Goal: Task Accomplishment & Management: Complete application form

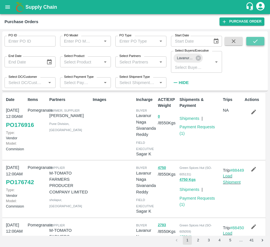
click at [253, 44] on button "submit" at bounding box center [255, 41] width 18 height 8
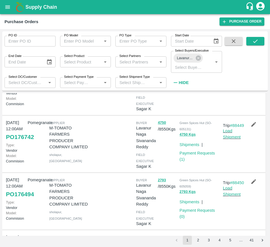
scroll to position [105, 0]
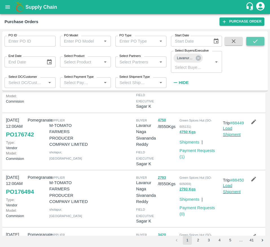
click at [257, 43] on icon "submit" at bounding box center [255, 41] width 6 height 6
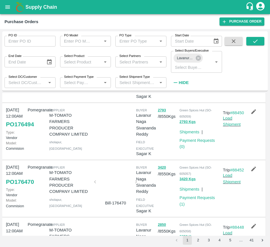
scroll to position [173, 0]
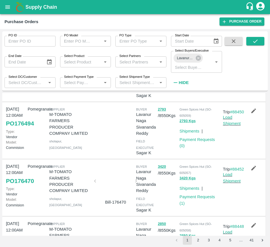
click at [106, 138] on div at bounding box center [111, 131] width 43 height 54
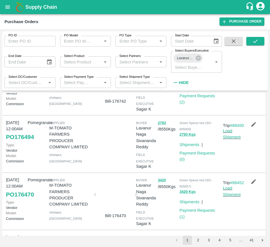
scroll to position [160, 0]
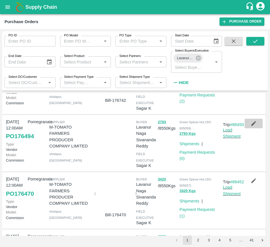
click at [251, 126] on icon "button" at bounding box center [253, 123] width 5 height 5
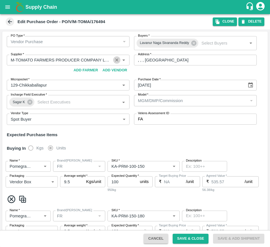
click at [119, 61] on button "Clear" at bounding box center [117, 60] width 8 height 8
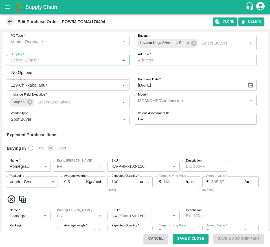
click at [82, 60] on input "Supplier   *" at bounding box center [63, 59] width 110 height 7
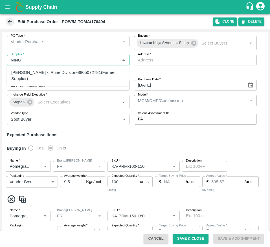
click at [85, 79] on div "Ningappa Kallappa Madabhavi -, Pune Division-8805072781(Farmer, Supplier)" at bounding box center [67, 75] width 113 height 13
type input "Ningappa Kallappa Madabhavi -, Pune Division-8805072781(Farmer, Supplier)"
type input ", Pune Division, , Maharashtra"
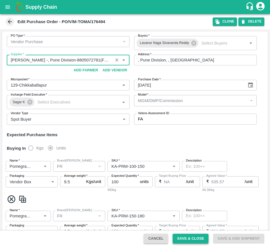
type input "Ningappa Kallappa Madabhavi -, Pune Division-8805072781(Farmer, Supplier)"
click at [196, 239] on button "Save & Close" at bounding box center [190, 239] width 36 height 10
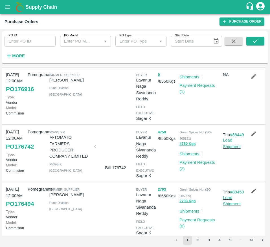
scroll to position [66, 0]
click at [255, 81] on button "button" at bounding box center [253, 76] width 18 height 10
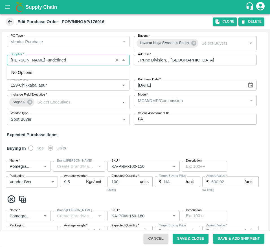
click at [60, 60] on input "Supplier   *" at bounding box center [59, 59] width 103 height 7
click at [12, 20] on icon at bounding box center [10, 22] width 6 height 6
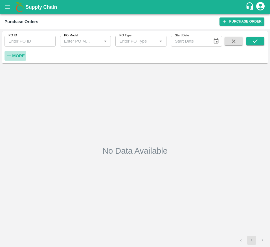
click at [14, 56] on strong "More" at bounding box center [18, 56] width 13 height 5
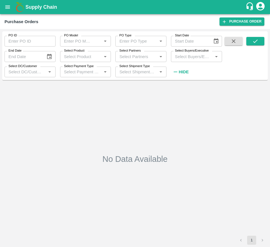
click at [190, 59] on input "Select Buyers/Executive" at bounding box center [191, 56] width 38 height 7
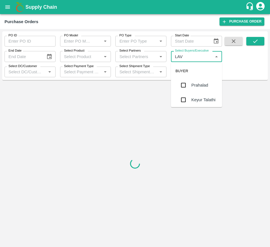
type input "LAVA"
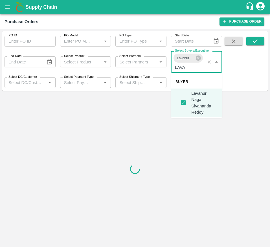
checkbox input "true"
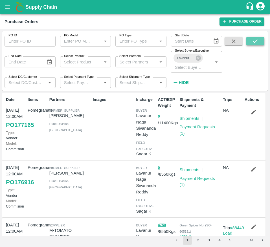
click at [258, 43] on icon "submit" at bounding box center [255, 41] width 6 height 6
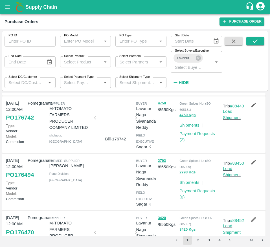
scroll to position [122, 0]
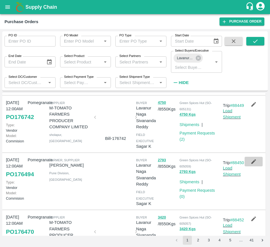
click at [245, 166] on button "button" at bounding box center [253, 162] width 18 height 10
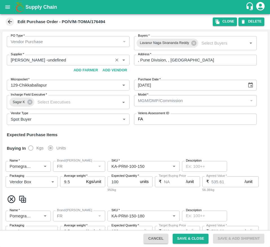
click at [60, 61] on input "Supplier   *" at bounding box center [59, 59] width 103 height 7
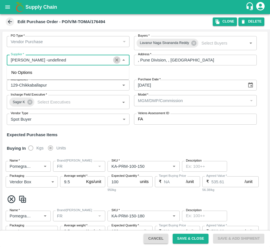
click at [114, 59] on icon "Clear" at bounding box center [116, 59] width 5 height 5
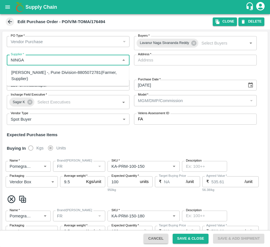
click at [81, 76] on div "Ningappa Kallappa Madabhavi -, Pune Division-8805072781(Farmer, Supplier)" at bounding box center [67, 75] width 113 height 13
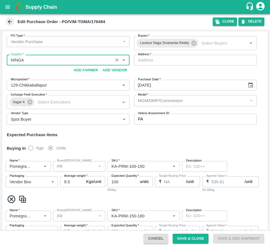
type input "Ningappa Kallappa Madabhavi -, Pune Division-8805072781(Farmer, Supplier)"
type input ", Pune Division, , Maharashtra"
type input "Ningappa Kallappa Madabhavi -, Pune Division-8805072781(Farmer, Supplier)"
click at [186, 240] on button "Save & Close" at bounding box center [190, 239] width 36 height 10
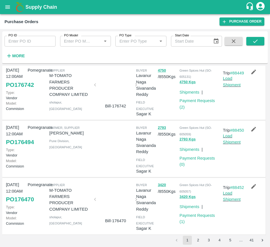
scroll to position [125, 0]
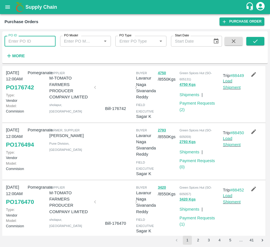
click at [24, 46] on input "PO ID" at bounding box center [30, 41] width 51 height 11
click at [262, 41] on button "submit" at bounding box center [255, 41] width 18 height 8
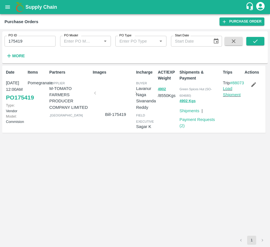
click at [109, 103] on div at bounding box center [115, 95] width 37 height 30
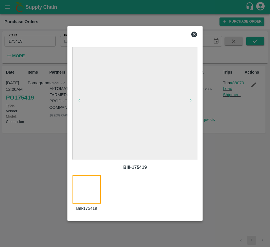
click at [196, 35] on icon at bounding box center [194, 35] width 6 height 6
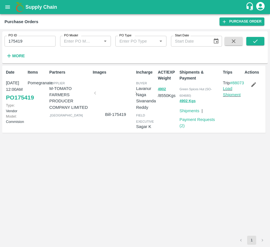
click at [25, 45] on input "175419" at bounding box center [30, 41] width 51 height 11
click at [252, 40] on icon "submit" at bounding box center [255, 41] width 6 height 6
click at [111, 94] on div at bounding box center [115, 95] width 37 height 30
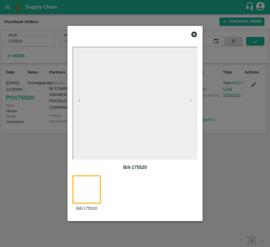
click at [192, 34] on icon at bounding box center [194, 35] width 6 height 6
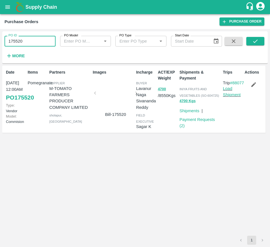
click at [46, 40] on input "175520" at bounding box center [30, 41] width 51 height 11
click at [256, 41] on icon "submit" at bounding box center [255, 40] width 5 height 3
click at [110, 100] on div at bounding box center [115, 95] width 37 height 30
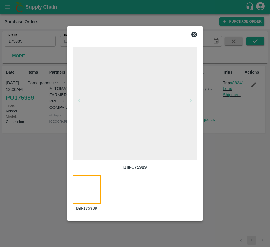
click at [193, 36] on icon at bounding box center [194, 35] width 6 height 6
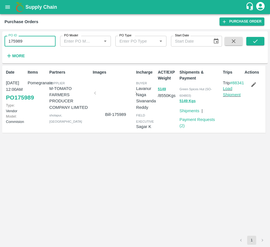
click at [25, 38] on input "175989" at bounding box center [30, 41] width 51 height 11
click at [254, 41] on icon "submit" at bounding box center [255, 41] width 6 height 6
click at [119, 97] on div at bounding box center [115, 95] width 37 height 30
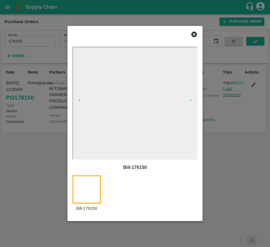
click at [195, 36] on icon at bounding box center [194, 35] width 6 height 6
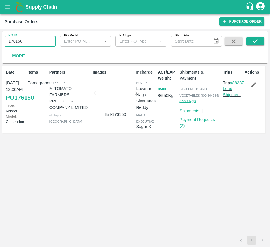
click at [38, 39] on input "176150" at bounding box center [30, 41] width 51 height 11
click at [251, 42] on button "submit" at bounding box center [255, 41] width 18 height 8
click at [114, 97] on div at bounding box center [115, 95] width 37 height 30
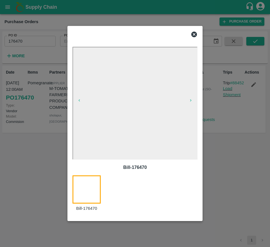
click at [196, 36] on icon at bounding box center [194, 35] width 6 height 6
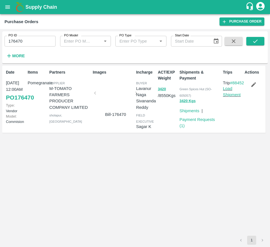
click at [29, 40] on input "176470" at bounding box center [30, 41] width 51 height 11
click at [259, 41] on button "submit" at bounding box center [255, 41] width 18 height 8
click at [113, 98] on div at bounding box center [115, 95] width 37 height 30
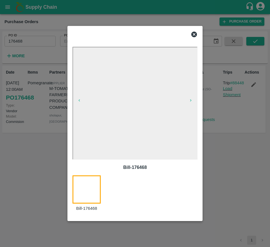
click at [195, 34] on icon at bounding box center [194, 35] width 6 height 6
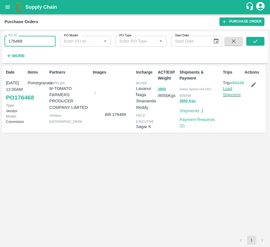
click at [33, 45] on input "176468" at bounding box center [30, 41] width 51 height 11
click at [259, 41] on button "submit" at bounding box center [255, 41] width 18 height 8
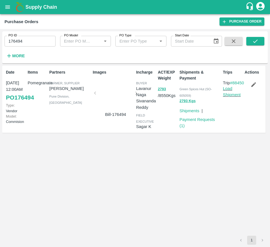
click at [116, 105] on div at bounding box center [115, 95] width 37 height 30
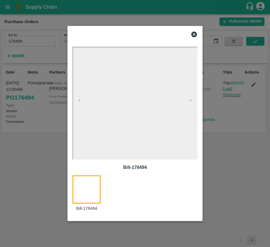
click at [191, 36] on icon at bounding box center [193, 34] width 7 height 7
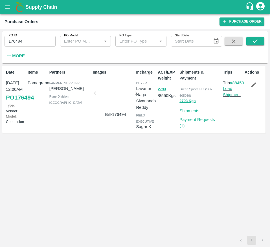
click at [19, 46] on div "More" at bounding box center [13, 53] width 26 height 14
click at [20, 42] on input "176494" at bounding box center [30, 41] width 51 height 11
click at [255, 37] on button "submit" at bounding box center [255, 41] width 18 height 8
click at [108, 92] on div at bounding box center [115, 95] width 37 height 30
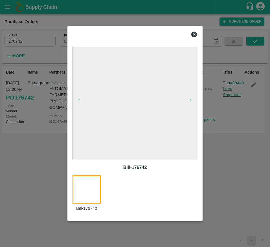
click at [192, 36] on icon at bounding box center [194, 35] width 6 height 6
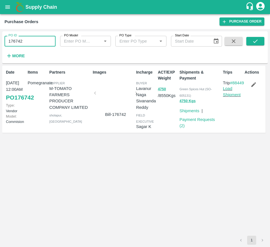
click at [33, 39] on input "176742" at bounding box center [30, 41] width 51 height 11
type input "176742"
click at [21, 60] on button "More" at bounding box center [16, 56] width 22 height 10
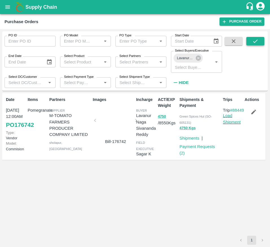
drag, startPoint x: 256, startPoint y: 35, endPoint x: 254, endPoint y: 40, distance: 5.3
click at [254, 40] on div "PO ID PO ID PO Model PO Model   * PO Type PO Type   * Start Date Start Date End…" at bounding box center [134, 61] width 265 height 55
click at [254, 40] on icon "submit" at bounding box center [255, 41] width 6 height 6
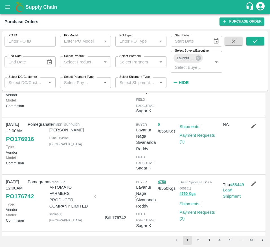
scroll to position [46, 0]
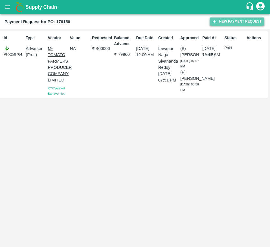
click at [241, 19] on button "New Payment Request" at bounding box center [236, 21] width 55 height 8
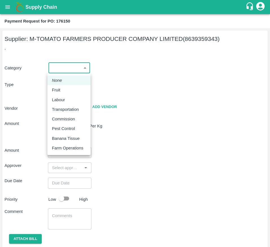
click at [76, 68] on body "Supply Chain Payment Request for PO: 176150 Supplier: M-TOMATO FARMERS PRODUCER…" at bounding box center [135, 123] width 270 height 247
click at [76, 88] on div "Fruit" at bounding box center [69, 90] width 34 height 6
type input "1"
type input "M-TOMATO FARMERS PRODUCER COMPANY LIMITED - 8639359343(Supplier)"
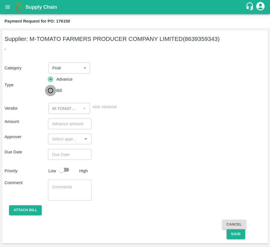
click at [46, 88] on input "Bill" at bounding box center [50, 90] width 11 height 11
radio input "true"
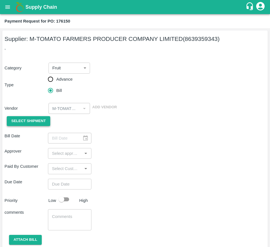
click at [22, 119] on span "Select Shipment" at bounding box center [28, 121] width 34 height 6
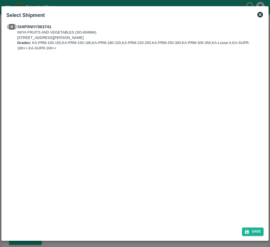
click at [10, 25] on input "checkbox" at bounding box center [11, 27] width 11 height 6
checkbox input "true"
click at [247, 229] on icon "submit" at bounding box center [246, 231] width 5 height 5
type input "14/09/2025"
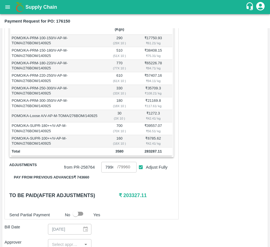
scroll to position [117, 0]
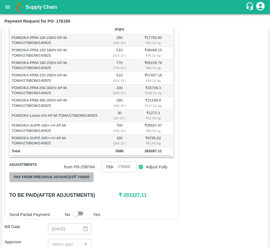
click at [87, 182] on button "Pay from previous advances ₹ 743660" at bounding box center [51, 177] width 84 height 10
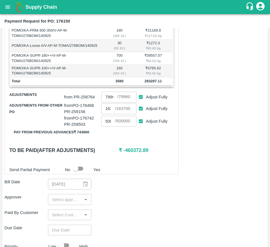
scroll to position [188, 0]
click at [141, 124] on input "Adjust Fully" at bounding box center [141, 121] width 10 height 10
checkbox input "false"
type input "0"
click at [108, 126] on input "0" at bounding box center [108, 121] width 14 height 11
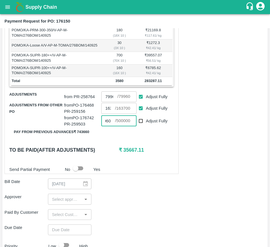
scroll to position [0, 6]
type input "39600"
click at [164, 171] on div "Send Partial Payment No Yes" at bounding box center [90, 168] width 167 height 11
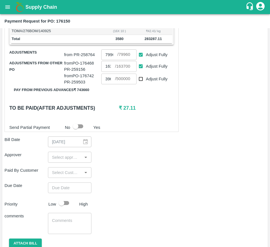
scroll to position [230, 0]
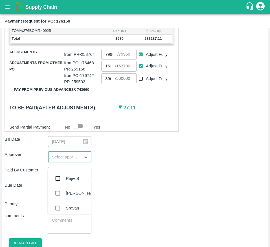
click at [70, 160] on input "input" at bounding box center [65, 156] width 31 height 7
type input "MU"
click at [69, 179] on div "[PERSON_NAME]" at bounding box center [83, 178] width 34 height 6
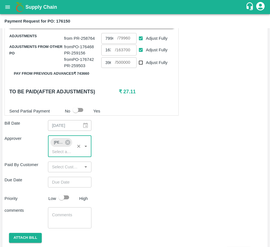
scroll to position [260, 0]
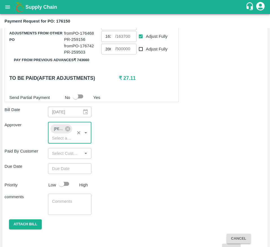
type input "DD/MM/YYYY hh:mm aa"
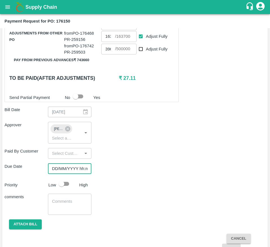
click at [76, 174] on input "DD/MM/YYYY hh:mm aa" at bounding box center [67, 168] width 39 height 11
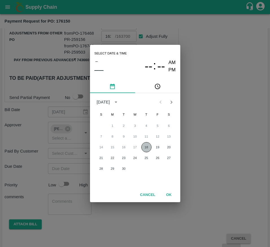
click at [148, 144] on button "18" at bounding box center [146, 147] width 10 height 10
type input "[DATE] 12:00 AM"
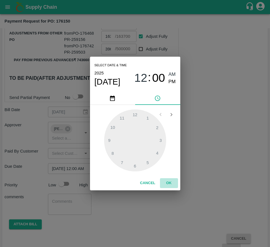
click at [174, 179] on button "OK" at bounding box center [169, 183] width 18 height 10
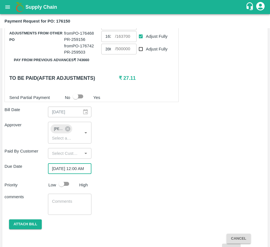
scroll to position [0, 0]
click at [65, 186] on input "checkbox" at bounding box center [61, 183] width 32 height 11
checkbox input "true"
click at [18, 229] on button "Attach bill" at bounding box center [25, 224] width 33 height 10
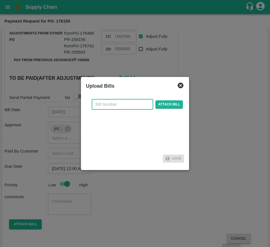
click at [109, 108] on input "text" at bounding box center [122, 104] width 61 height 11
type input "176150"
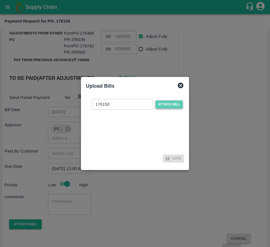
click at [164, 107] on span "Attach bill" at bounding box center [169, 104] width 28 height 8
click at [0, 0] on input "Attach bill" at bounding box center [0, 0] width 0 height 0
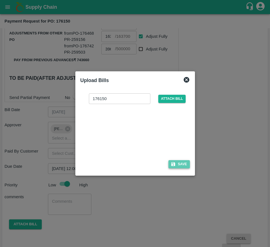
click at [187, 166] on button "Save" at bounding box center [178, 164] width 21 height 8
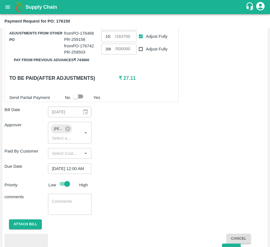
scroll to position [299, 0]
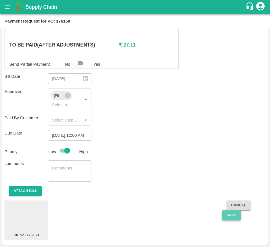
click at [233, 214] on button "Save" at bounding box center [231, 215] width 19 height 10
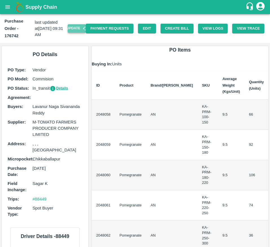
click at [70, 28] on button "Update" at bounding box center [77, 28] width 18 height 8
click at [179, 31] on button "Create Bill" at bounding box center [176, 29] width 33 height 10
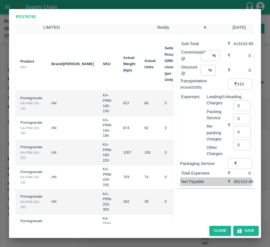
scroll to position [0, 66]
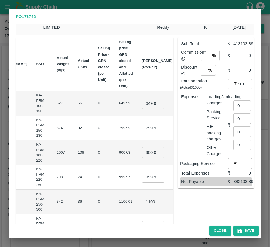
click at [137, 109] on td "649.99 ​" at bounding box center [157, 103] width 40 height 25
click at [142, 105] on input "649.99" at bounding box center [153, 103] width 23 height 11
type input "700"
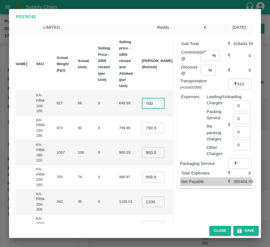
click at [142, 130] on input "799.9949999999999" at bounding box center [153, 128] width 23 height 11
type input "850"
click at [142, 149] on input "900.03" at bounding box center [153, 152] width 23 height 11
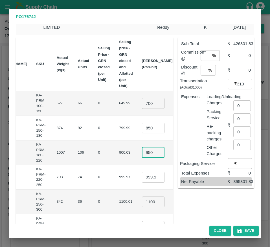
type input "950"
click at [142, 178] on input "999.97" at bounding box center [153, 177] width 23 height 11
type input "1050"
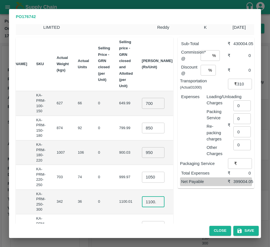
scroll to position [0, 0]
click at [142, 201] on input "1100.005" at bounding box center [153, 201] width 23 height 11
type input "1200"
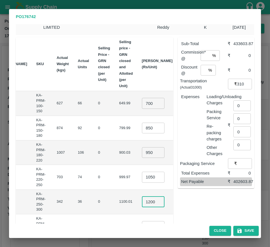
scroll to position [0, 0]
click at [145, 195] on td "1200 ​" at bounding box center [157, 202] width 40 height 25
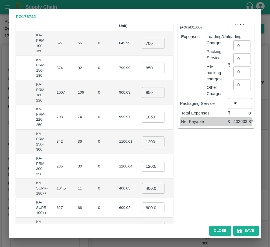
scroll to position [79, 0]
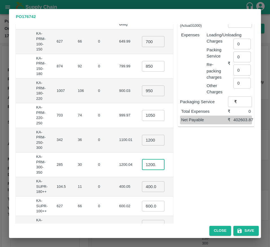
click at [142, 164] on input "1200.04" at bounding box center [153, 164] width 23 height 11
type input "1300.04"
click at [142, 188] on input "400.045" at bounding box center [153, 186] width 23 height 11
click at [142, 205] on input "600.02" at bounding box center [153, 206] width 23 height 11
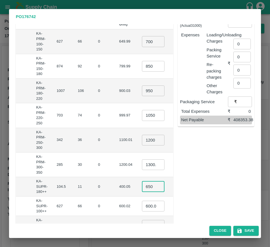
click at [142, 183] on input "650" at bounding box center [153, 186] width 23 height 11
type input "500"
click at [142, 205] on input "600.02" at bounding box center [153, 206] width 23 height 11
type input "650.02"
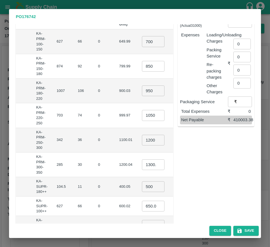
click at [143, 199] on td "650.02 ​" at bounding box center [157, 205] width 40 height 19
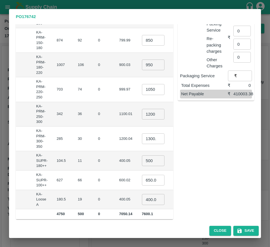
scroll to position [108, 0]
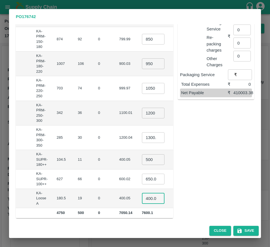
click at [142, 199] on input "400.045" at bounding box center [153, 198] width 23 height 11
type input "500.045"
click at [52, 167] on td "104.5" at bounding box center [62, 159] width 21 height 19
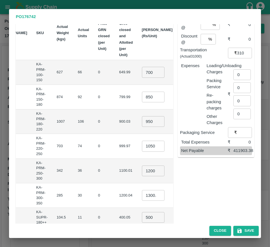
scroll to position [5, 0]
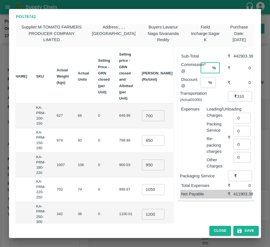
click at [204, 67] on input "number" at bounding box center [204, 68] width 9 height 11
type input "6"
click at [203, 82] on input "number" at bounding box center [203, 82] width 6 height 11
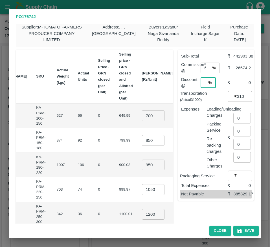
scroll to position [0, 1]
type input "0"
click at [238, 121] on input "0" at bounding box center [241, 118] width 17 height 11
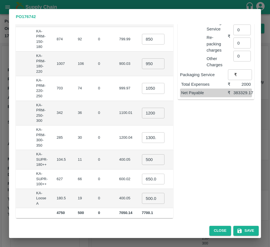
type input "2000"
click at [142, 85] on input "1050" at bounding box center [153, 88] width 23 height 11
type input "1100"
click at [242, 232] on icon "button" at bounding box center [239, 231] width 6 height 6
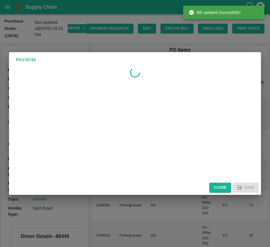
scroll to position [0, 0]
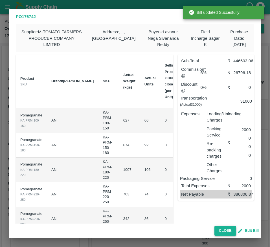
click at [224, 234] on button "Close" at bounding box center [225, 231] width 22 height 10
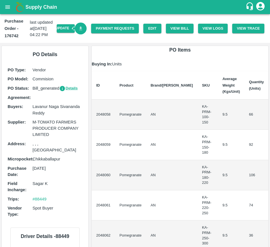
click at [78, 27] on icon "Download Bill" at bounding box center [80, 28] width 5 height 5
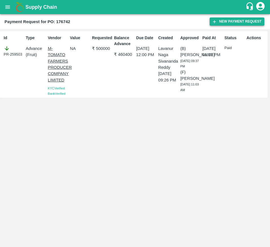
click at [235, 20] on button "New Payment Request" at bounding box center [236, 21] width 55 height 8
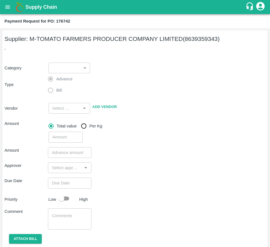
click at [59, 65] on body "Supply Chain Payment Request for PO: 176742 Supplier: M-TOMATO FARMERS PRODUCER…" at bounding box center [135, 123] width 270 height 247
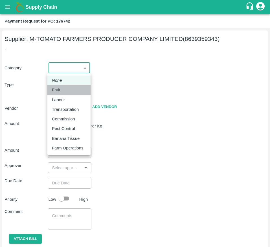
click at [66, 93] on div "Fruit" at bounding box center [69, 90] width 34 height 6
type input "1"
type input "M-TOMATO FARMERS PRODUCER COMPANY LIMITED - 8639359343(Supplier)"
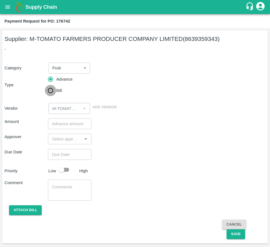
click at [54, 91] on input "Bill" at bounding box center [50, 90] width 11 height 11
radio input "true"
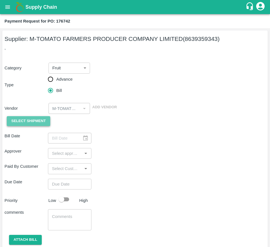
click at [31, 121] on span "Select Shipment" at bounding box center [28, 121] width 34 height 6
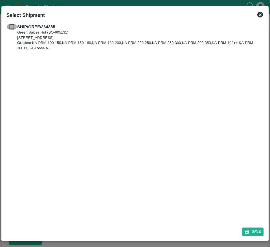
click at [9, 27] on input "checkbox" at bounding box center [11, 27] width 11 height 6
checkbox input "true"
click at [252, 234] on button "Save" at bounding box center [252, 231] width 21 height 8
type input "17/09/2025"
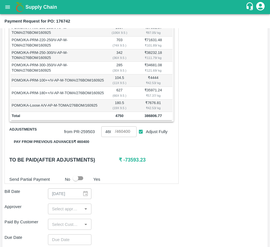
scroll to position [154, 0]
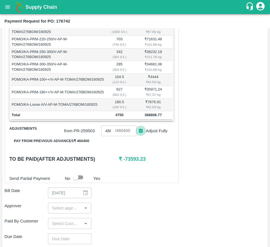
click at [141, 136] on input "Adjust Fully" at bounding box center [141, 131] width 10 height 10
checkbox input "false"
type input "0"
click at [110, 136] on input "0" at bounding box center [108, 130] width 14 height 11
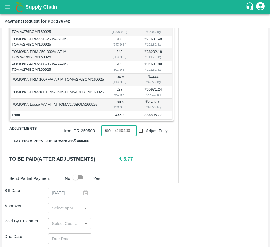
type input "386800"
click at [150, 173] on div "Shipment - SHIP/GREE/364385 Lots (Labels) Weight (Kgs) Total Price (₹) POMO/KA-…" at bounding box center [92, 79] width 174 height 208
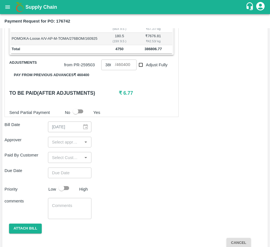
scroll to position [220, 0]
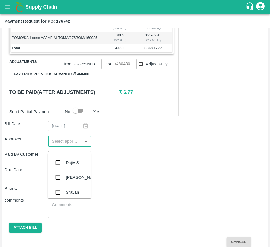
click at [67, 145] on input "input" at bounding box center [65, 141] width 31 height 7
type input "MU"
click at [67, 159] on div "Mukul Chaudhari" at bounding box center [83, 162] width 34 height 6
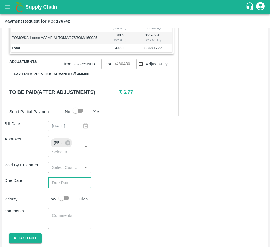
type input "DD/MM/YYYY hh:mm aa"
click at [68, 188] on input "DD/MM/YYYY hh:mm aa" at bounding box center [67, 182] width 39 height 11
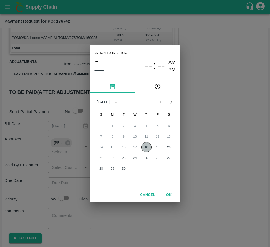
click at [144, 148] on button "18" at bounding box center [146, 147] width 10 height 10
type input "18/09/2025 12:00 AM"
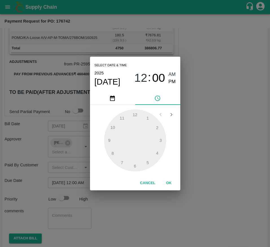
click at [168, 180] on button "OK" at bounding box center [169, 183] width 18 height 10
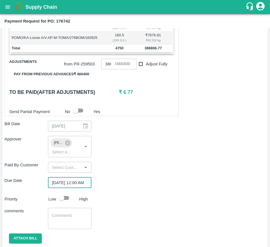
scroll to position [0, 0]
click at [67, 203] on input "checkbox" at bounding box center [61, 197] width 32 height 11
checkbox input "true"
click at [24, 243] on button "Attach bill" at bounding box center [25, 238] width 33 height 10
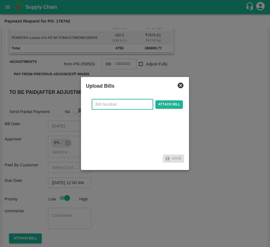
click at [125, 106] on input "text" at bounding box center [122, 104] width 61 height 11
type input "176742"
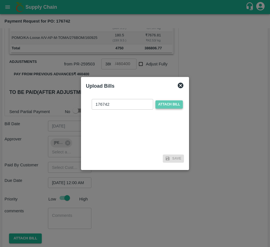
click at [166, 104] on span "Attach bill" at bounding box center [169, 104] width 28 height 8
click at [0, 0] on input "Attach bill" at bounding box center [0, 0] width 0 height 0
checkbox input "false"
type input "460400"
checkbox input "true"
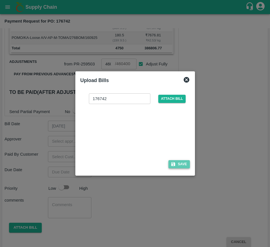
click at [177, 161] on button "Save" at bounding box center [178, 164] width 21 height 8
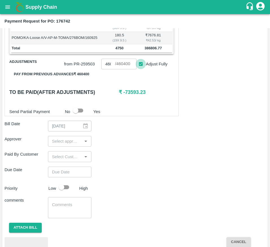
click at [138, 68] on input "Adjust Fully" at bounding box center [141, 64] width 10 height 10
checkbox input "false"
click at [105, 69] on input "0" at bounding box center [108, 64] width 14 height 11
type input "386800"
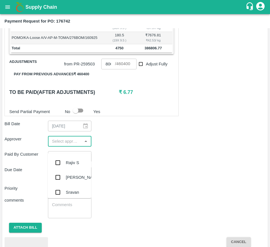
scroll to position [0, 0]
click at [66, 145] on input "input" at bounding box center [65, 141] width 31 height 7
type input "MUK"
click at [71, 166] on div "Mukul Chaudhari" at bounding box center [83, 162] width 34 height 6
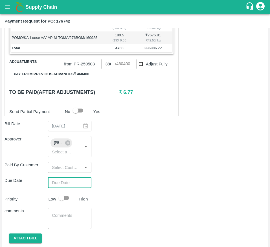
type input "DD/MM/YYYY hh:mm aa"
click at [65, 188] on input "DD/MM/YYYY hh:mm aa" at bounding box center [67, 182] width 39 height 11
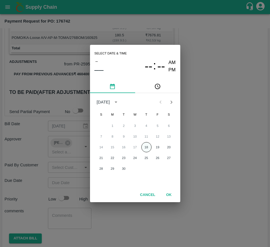
click at [147, 146] on button "18" at bounding box center [146, 147] width 10 height 10
type input "18/09/2025 12:00 AM"
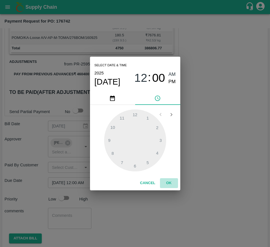
click at [168, 184] on button "OK" at bounding box center [169, 183] width 18 height 10
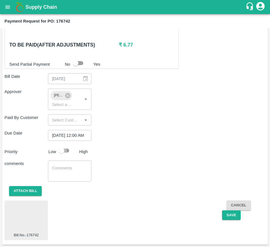
click at [64, 151] on input "checkbox" at bounding box center [61, 150] width 32 height 11
checkbox input "true"
click at [230, 218] on button "Save" at bounding box center [231, 215] width 19 height 10
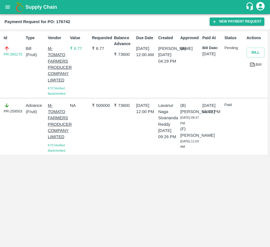
click at [10, 192] on div "Id PR-260170 Type Bill ( Fruit ) Vendor M-TOMATO FARMERS PRODUCER COMPANY LIMIT…" at bounding box center [135, 138] width 270 height 218
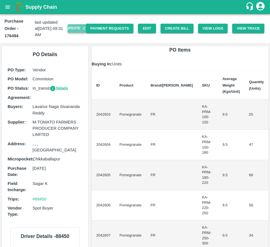
click at [72, 27] on button "Update" at bounding box center [77, 28] width 18 height 8
click at [176, 28] on button "Create Bill" at bounding box center [176, 29] width 33 height 10
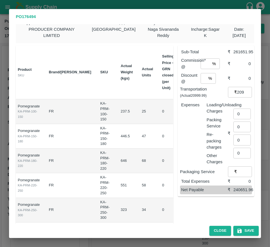
scroll to position [0, 66]
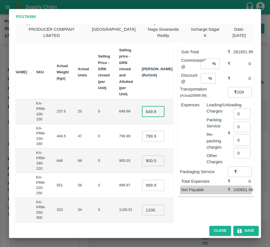
click at [142, 109] on input "649.99" at bounding box center [153, 111] width 23 height 11
type input "650"
click at [142, 137] on input "799.9949999999999" at bounding box center [153, 136] width 23 height 11
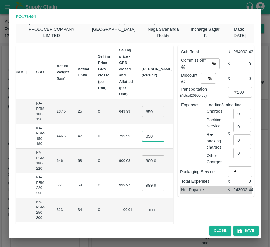
type input "850"
click at [142, 160] on input "900.03" at bounding box center [153, 160] width 23 height 11
type input "950.03"
click at [142, 186] on input "999.97" at bounding box center [153, 185] width 23 height 11
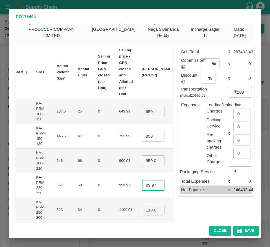
click at [142, 186] on input "999.97" at bounding box center [153, 185] width 23 height 11
type input "1100"
click at [142, 209] on input "1100.005" at bounding box center [153, 210] width 23 height 11
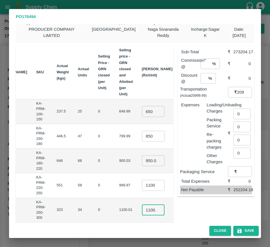
click at [142, 209] on input "1100.005" at bounding box center [153, 210] width 23 height 11
type input "1150"
click at [114, 199] on td "1100.01" at bounding box center [125, 210] width 23 height 25
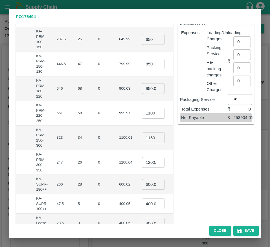
scroll to position [82, 0]
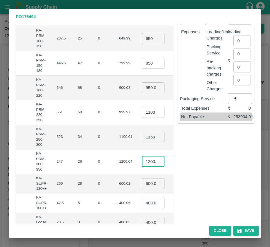
click at [142, 159] on input "1200.04" at bounding box center [153, 161] width 23 height 11
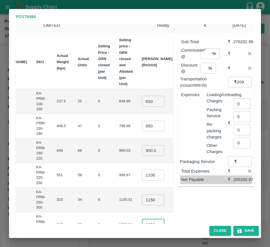
scroll to position [16, 0]
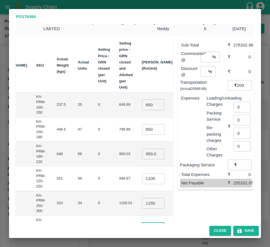
type input "1250"
click at [200, 60] on input "number" at bounding box center [204, 57] width 9 height 11
type input "6"
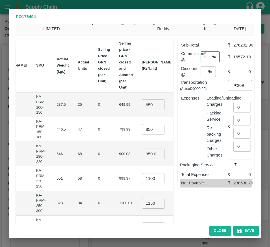
scroll to position [0, 0]
click at [200, 72] on input "number" at bounding box center [203, 71] width 6 height 11
type input "0"
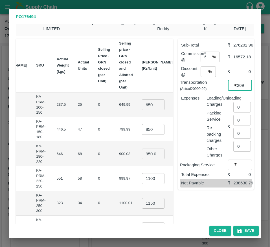
click at [240, 83] on input "20999.99" at bounding box center [244, 85] width 15 height 11
type input "21000"
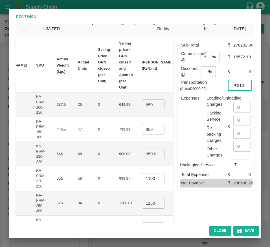
click at [239, 108] on input "0" at bounding box center [241, 107] width 17 height 11
type input "1176"
click at [241, 228] on icon "button" at bounding box center [239, 231] width 6 height 6
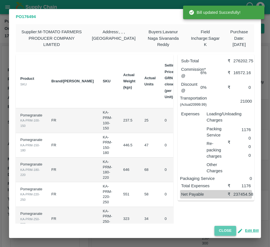
click at [224, 233] on button "Close" at bounding box center [225, 231] width 22 height 10
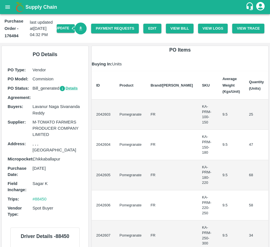
click at [80, 28] on icon "Download Bill" at bounding box center [80, 28] width 3 height 4
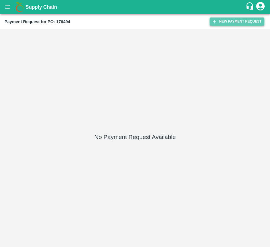
click at [234, 24] on button "New Payment Request" at bounding box center [236, 21] width 55 height 8
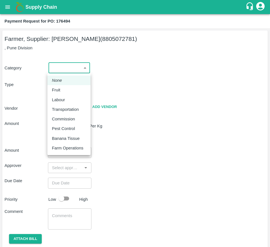
click at [73, 64] on body "Supply Chain Payment Request for PO: 176494 Farmer, Supplier: [PERSON_NAME] (88…" at bounding box center [135, 123] width 270 height 247
click at [73, 90] on div "Fruit" at bounding box center [69, 90] width 34 height 6
type input "1"
type input "[PERSON_NAME] - 8805072781(Farmer, Supplier)"
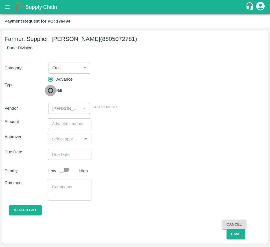
click at [56, 92] on input "Bill" at bounding box center [50, 90] width 11 height 11
radio input "true"
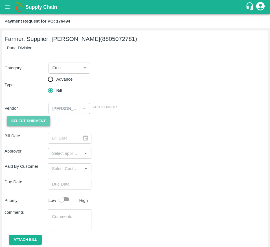
click at [36, 123] on span "Select Shipment" at bounding box center [28, 121] width 34 height 6
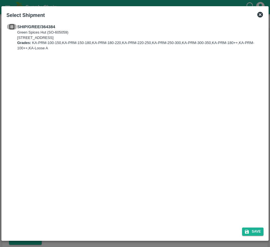
click at [10, 27] on input "checkbox" at bounding box center [11, 27] width 11 height 6
checkbox input "true"
click at [255, 230] on button "Save" at bounding box center [252, 231] width 21 height 8
type input "[DATE]"
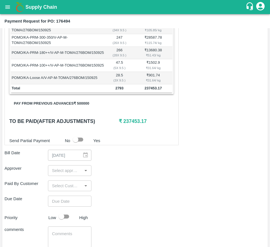
scroll to position [181, 0]
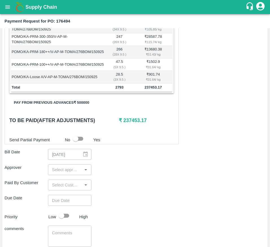
click at [69, 173] on input "input" at bounding box center [65, 169] width 31 height 7
type input "MUK"
click at [68, 194] on div "[PERSON_NAME]" at bounding box center [83, 191] width 34 height 6
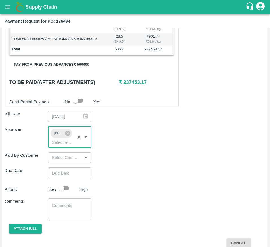
scroll to position [220, 0]
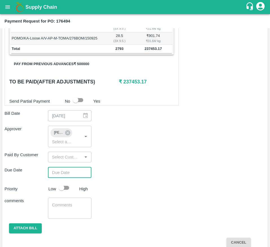
type input "DD/MM/YYYY hh:mm aa"
click at [68, 178] on input "DD/MM/YYYY hh:mm aa" at bounding box center [67, 172] width 39 height 11
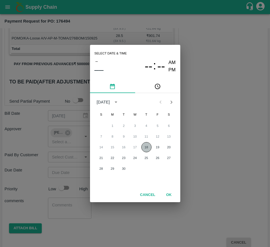
click at [145, 149] on button "18" at bounding box center [146, 147] width 10 height 10
type input "[DATE] 12:00 AM"
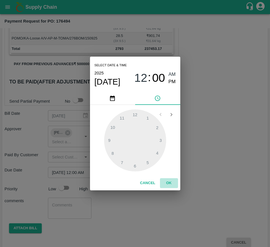
click at [170, 183] on button "OK" at bounding box center [169, 183] width 18 height 10
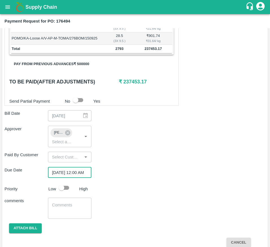
scroll to position [0, 0]
click at [66, 192] on input "checkbox" at bounding box center [61, 187] width 32 height 11
checkbox input "true"
click at [20, 233] on button "Attach bill" at bounding box center [25, 228] width 33 height 10
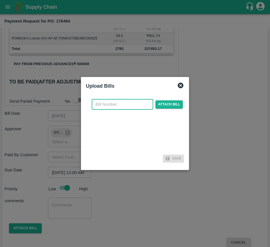
click at [116, 103] on input "text" at bounding box center [122, 104] width 61 height 11
type input "176494"
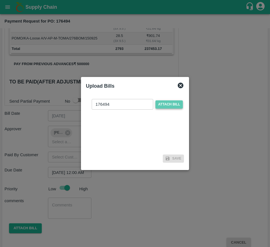
click at [168, 104] on span "Attach bill" at bounding box center [169, 104] width 28 height 8
click at [0, 0] on input "Attach bill" at bounding box center [0, 0] width 0 height 0
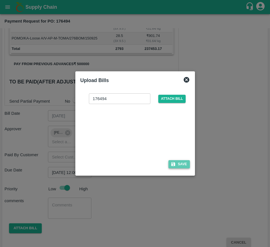
click at [184, 162] on button "Save" at bounding box center [178, 164] width 21 height 8
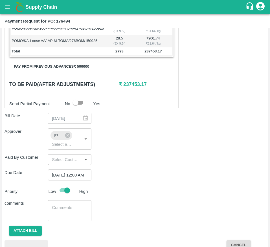
scroll to position [263, 0]
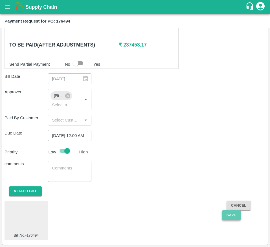
click at [232, 216] on button "Save" at bounding box center [231, 215] width 19 height 10
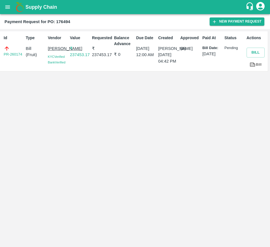
click at [122, 120] on div "Id PR-260174 Type Bill ( Fruit ) Vendor Ningappa Kallappa Madabhavi KYC Verifie…" at bounding box center [135, 138] width 270 height 218
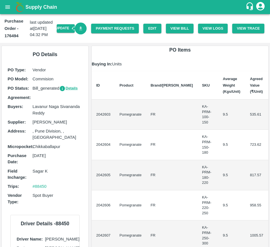
click at [80, 28] on icon "Download Bill" at bounding box center [80, 28] width 3 height 4
